Goal: Transaction & Acquisition: Download file/media

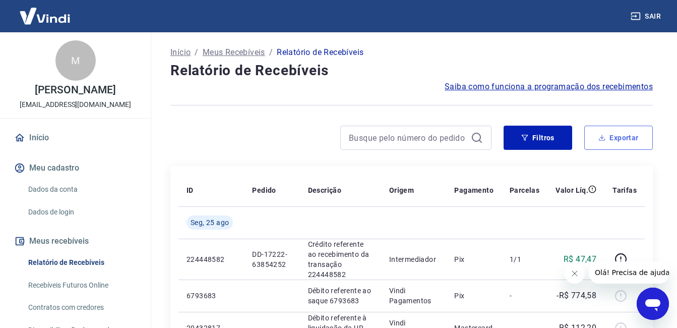
click at [646, 133] on button "Exportar" at bounding box center [618, 138] width 69 height 24
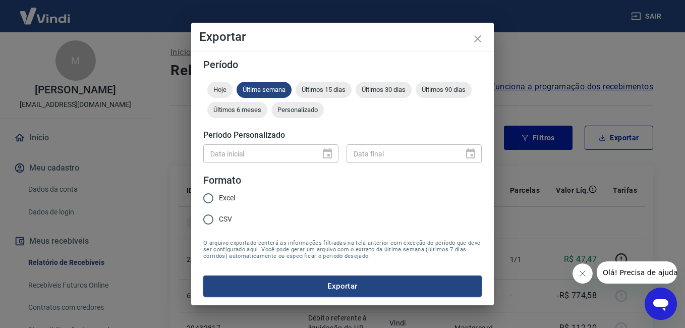
click at [332, 88] on span "Últimos 15 dias" at bounding box center [323, 90] width 56 height 8
click at [223, 202] on span "Excel" at bounding box center [227, 198] width 16 height 11
click at [219, 202] on input "Excel" at bounding box center [208, 198] width 21 height 21
radio input "true"
click at [298, 281] on button "Exportar" at bounding box center [342, 285] width 278 height 21
